Goal: Transaction & Acquisition: Book appointment/travel/reservation

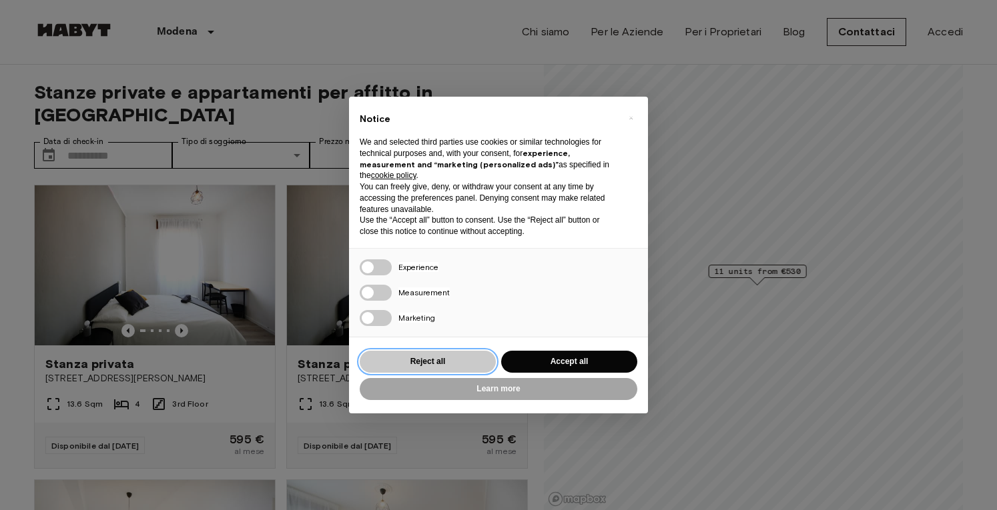
click at [459, 362] on button "Reject all" at bounding box center [428, 362] width 136 height 22
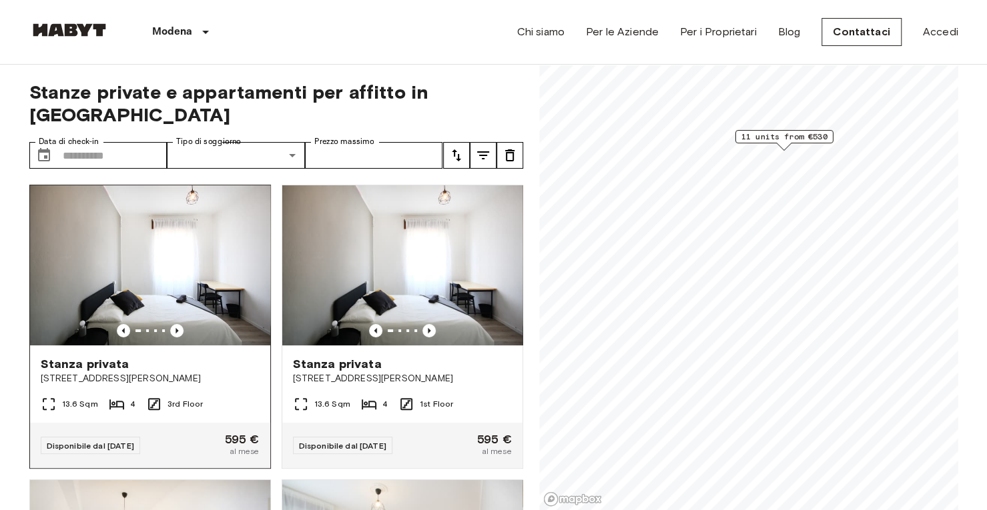
click at [173, 236] on img at bounding box center [150, 265] width 240 height 160
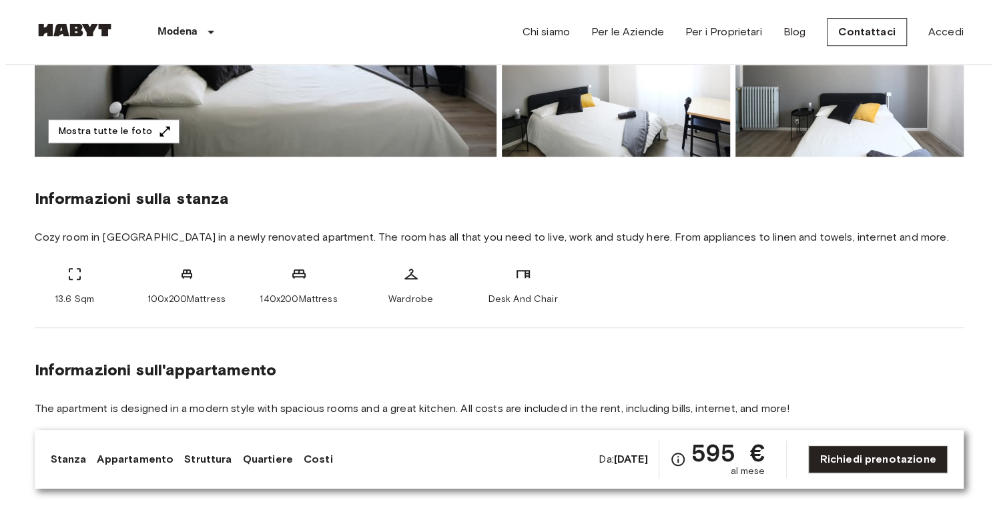
scroll to position [400, 0]
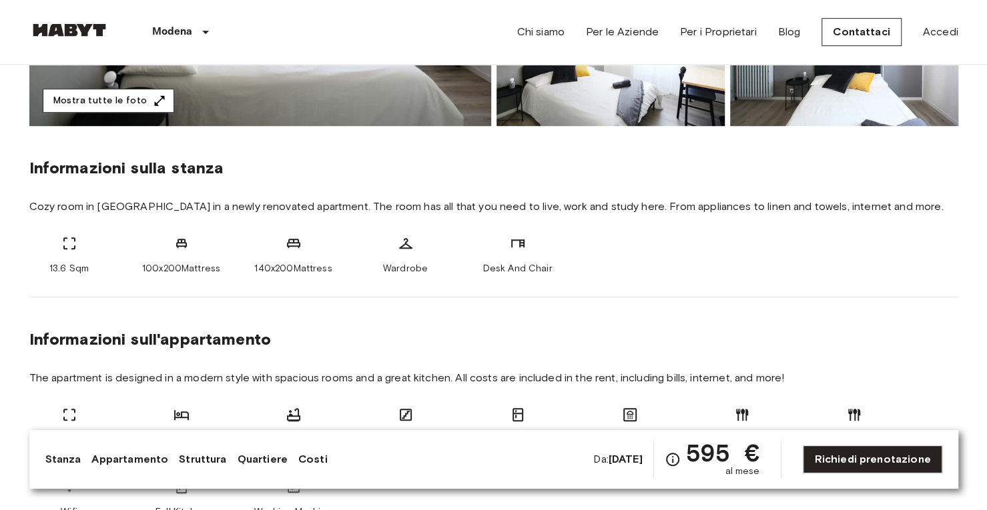
click at [141, 105] on button "Mostra tutte le foto" at bounding box center [108, 101] width 131 height 25
